Goal: Check status: Check status

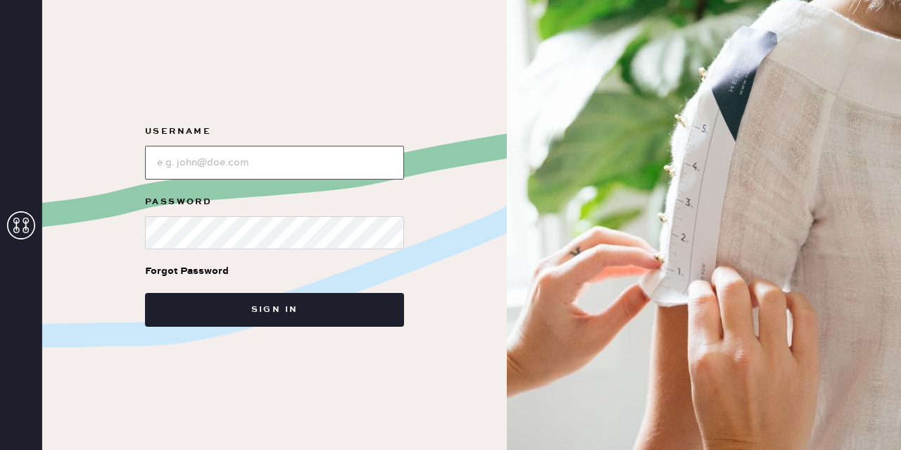
click at [223, 165] on input "loginName" at bounding box center [274, 163] width 259 height 34
type input "[EMAIL_ADDRESS][DOMAIN_NAME]"
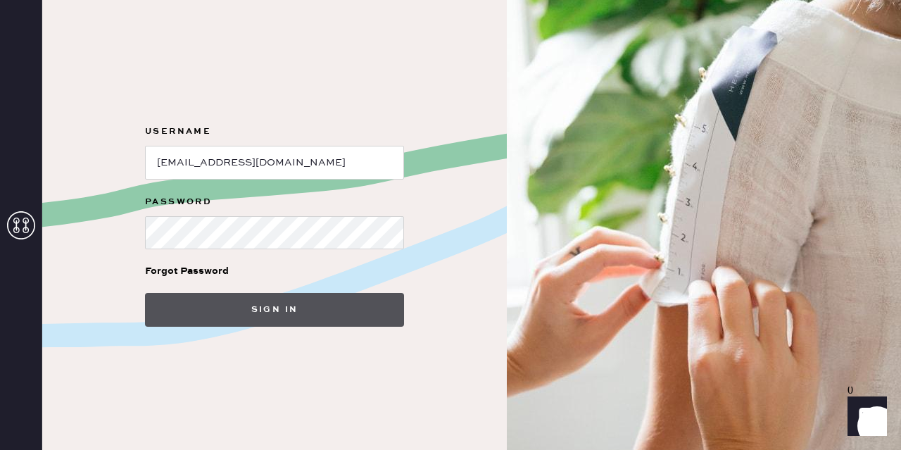
click at [298, 309] on button "Sign in" at bounding box center [274, 310] width 259 height 34
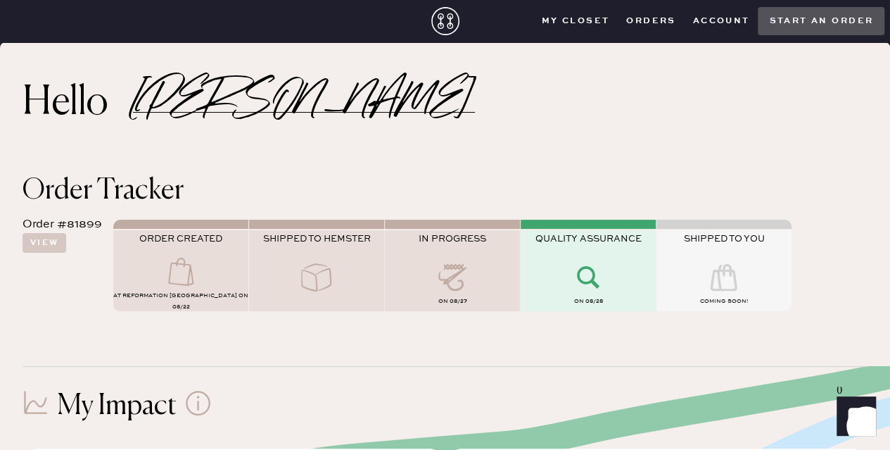
click at [646, 19] on button "Orders" at bounding box center [651, 21] width 66 height 21
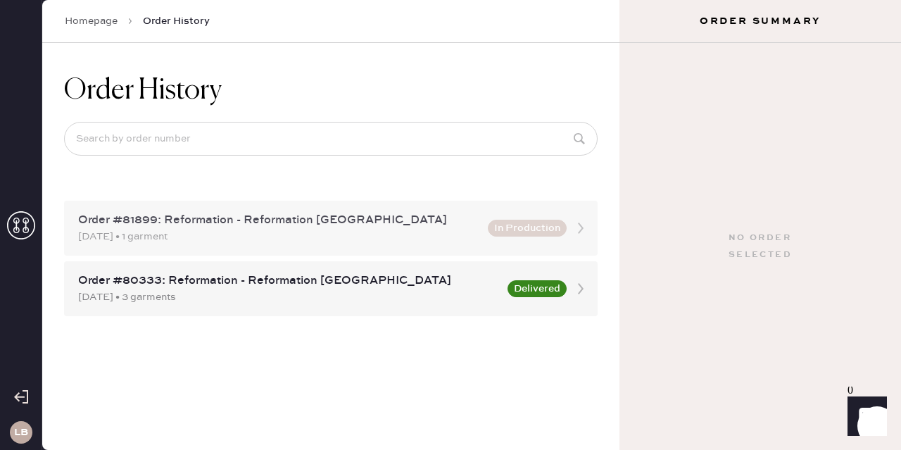
click at [383, 229] on div "[DATE] • 1 garment" at bounding box center [278, 236] width 401 height 15
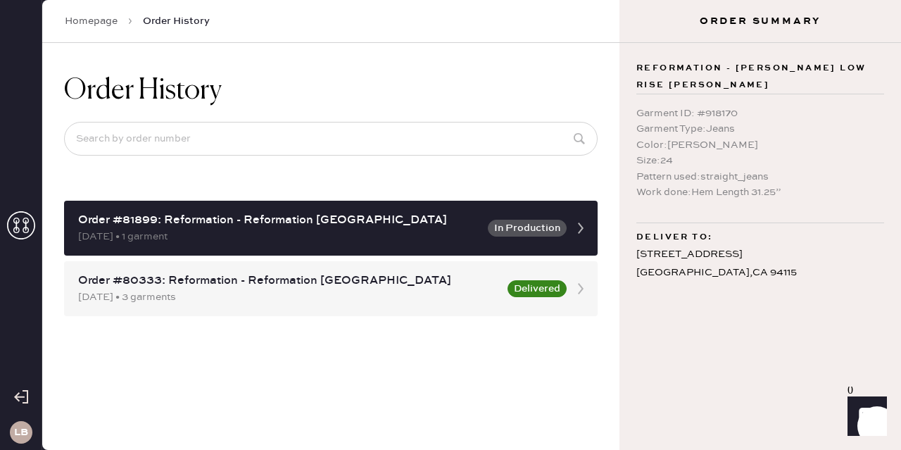
click at [693, 153] on div "Size : 24" at bounding box center [760, 160] width 248 height 15
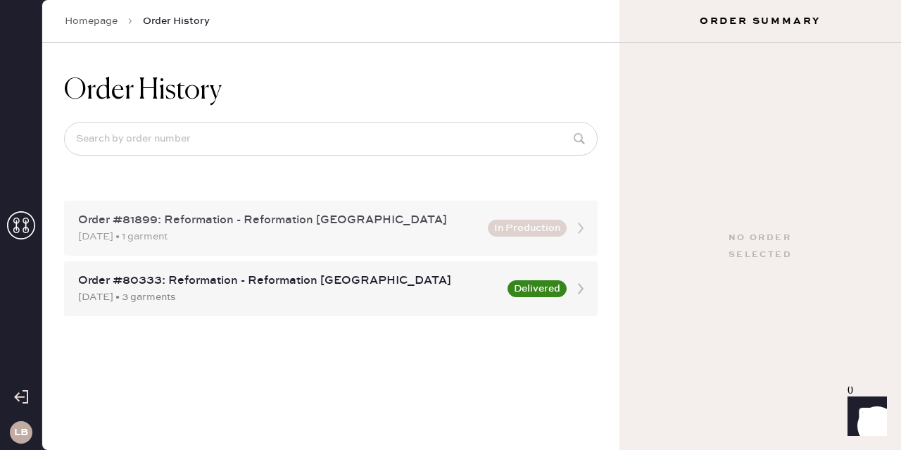
click at [310, 227] on div "Order #81899: Reformation - Reformation [GEOGRAPHIC_DATA]" at bounding box center [278, 220] width 401 height 17
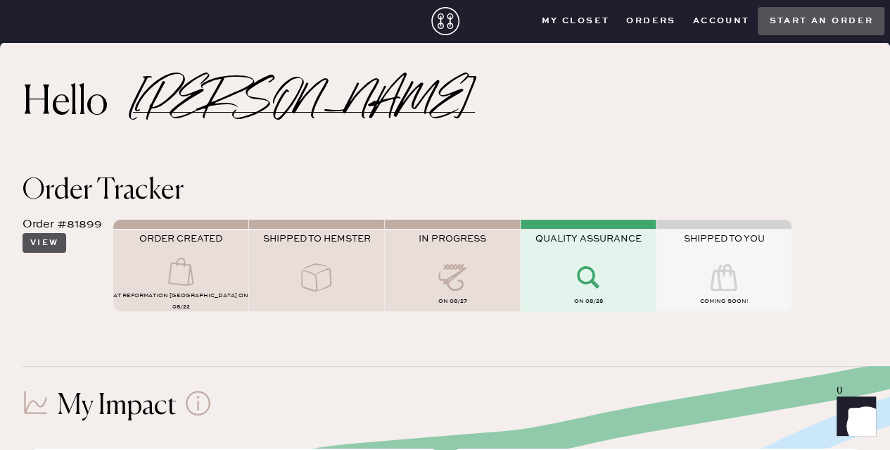
click at [48, 240] on button "View" at bounding box center [45, 243] width 44 height 20
click at [53, 240] on button "View" at bounding box center [45, 243] width 44 height 20
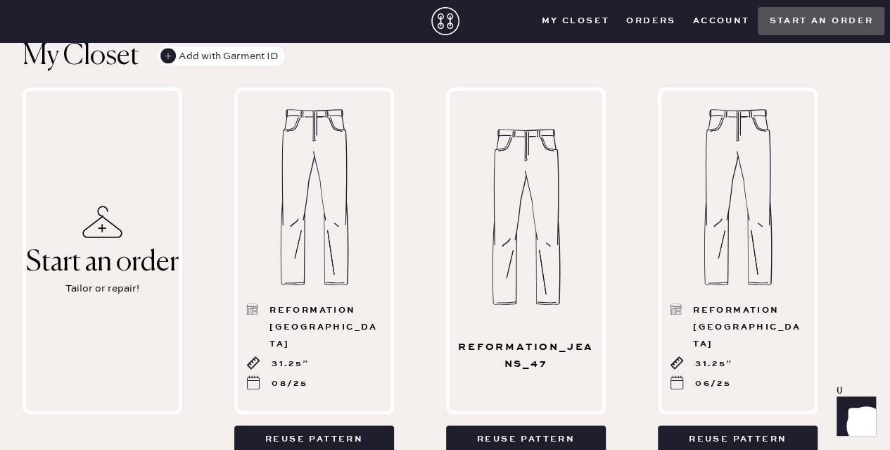
scroll to position [593, 0]
